Goal: Transaction & Acquisition: Purchase product/service

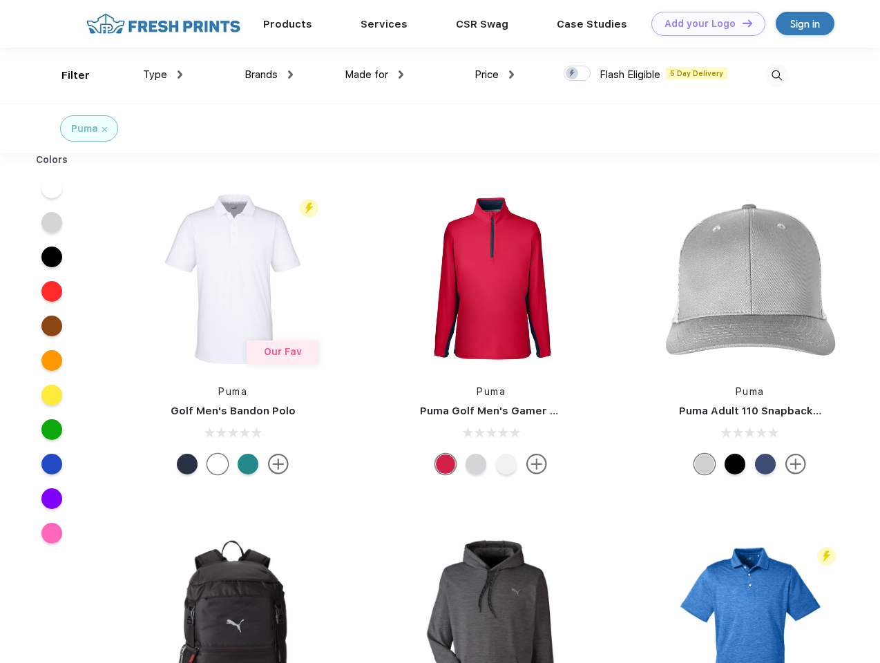
click at [703, 23] on link "Add your Logo Design Tool" at bounding box center [709, 24] width 114 height 24
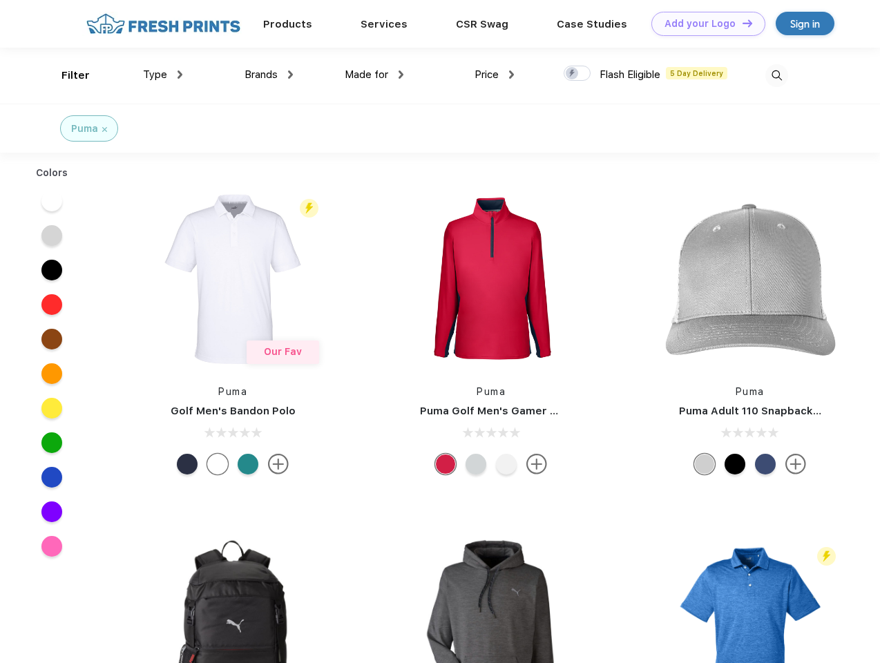
click at [0, 0] on div "Design Tool" at bounding box center [0, 0] width 0 height 0
click at [741, 23] on link "Add your Logo Design Tool" at bounding box center [709, 24] width 114 height 24
click at [66, 75] on div "Filter" at bounding box center [75, 76] width 28 height 16
click at [163, 75] on span "Type" at bounding box center [155, 74] width 24 height 12
click at [269, 75] on span "Brands" at bounding box center [261, 74] width 33 height 12
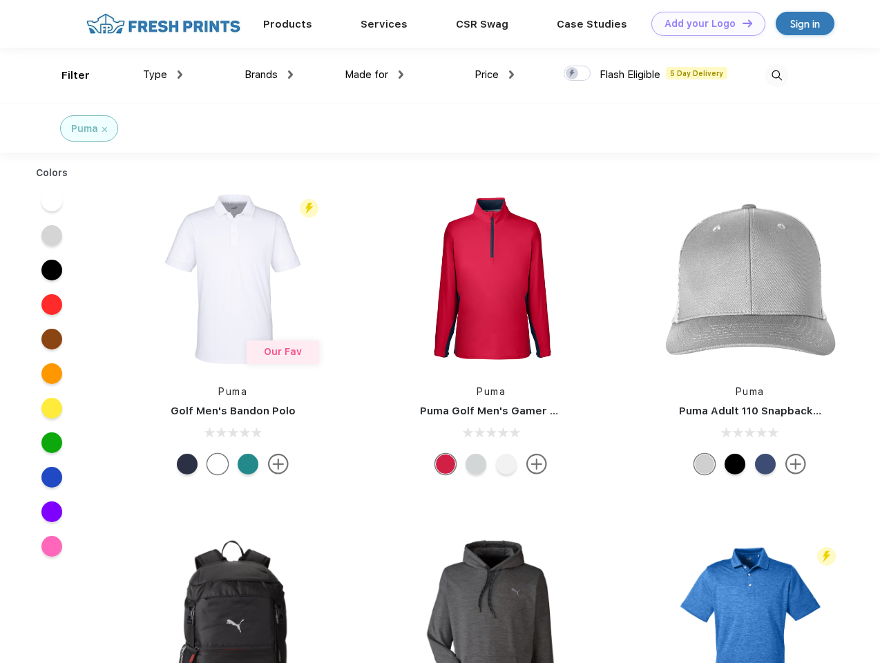
click at [375, 75] on span "Made for" at bounding box center [367, 74] width 44 height 12
click at [495, 75] on span "Price" at bounding box center [487, 74] width 24 height 12
click at [578, 74] on div at bounding box center [577, 73] width 27 height 15
click at [573, 74] on input "checkbox" at bounding box center [568, 69] width 9 height 9
click at [777, 75] on img at bounding box center [777, 75] width 23 height 23
